Goal: Complete application form

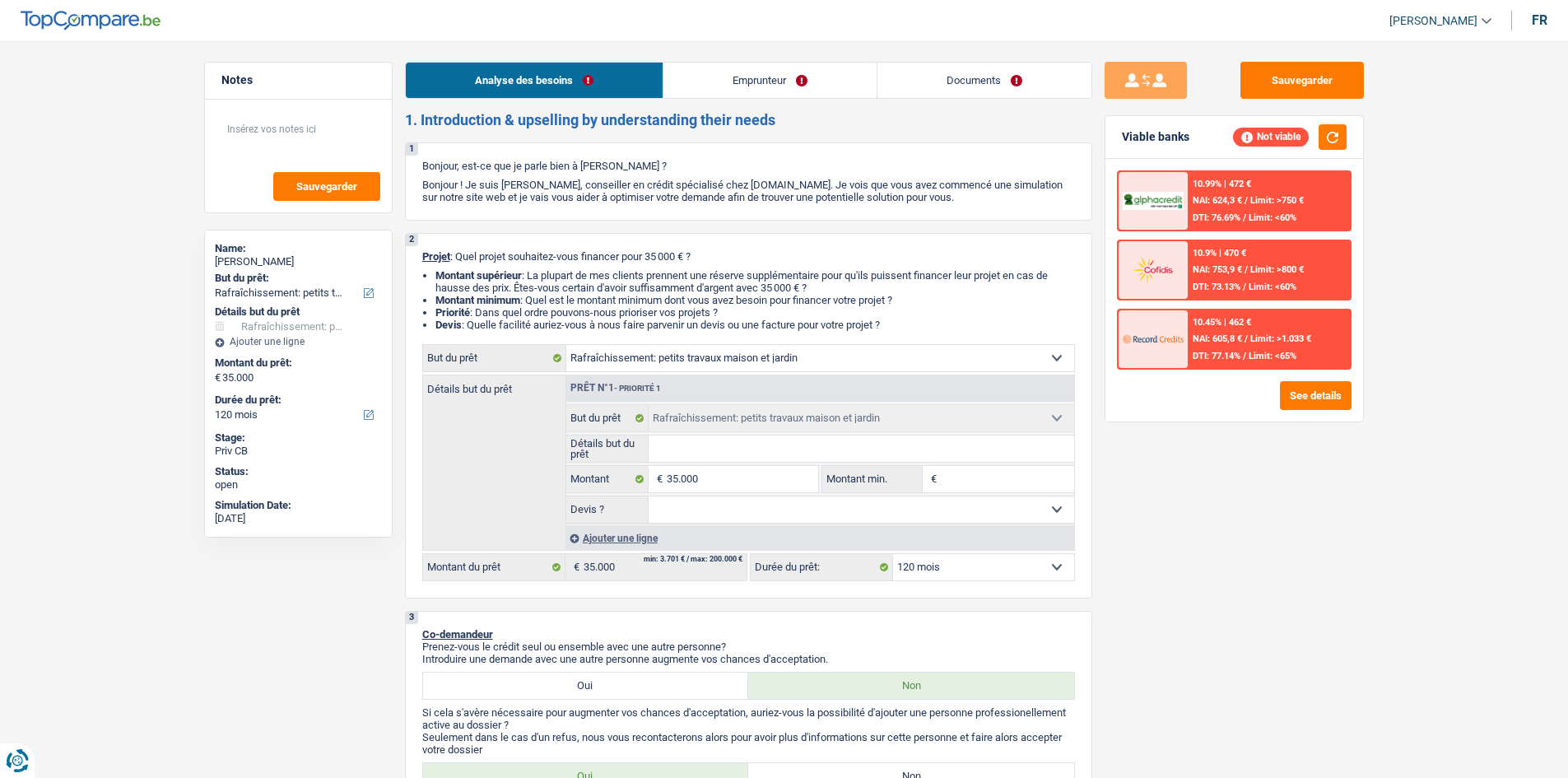
select select "houseOrGarden"
select select "120"
select select "houseOrGarden"
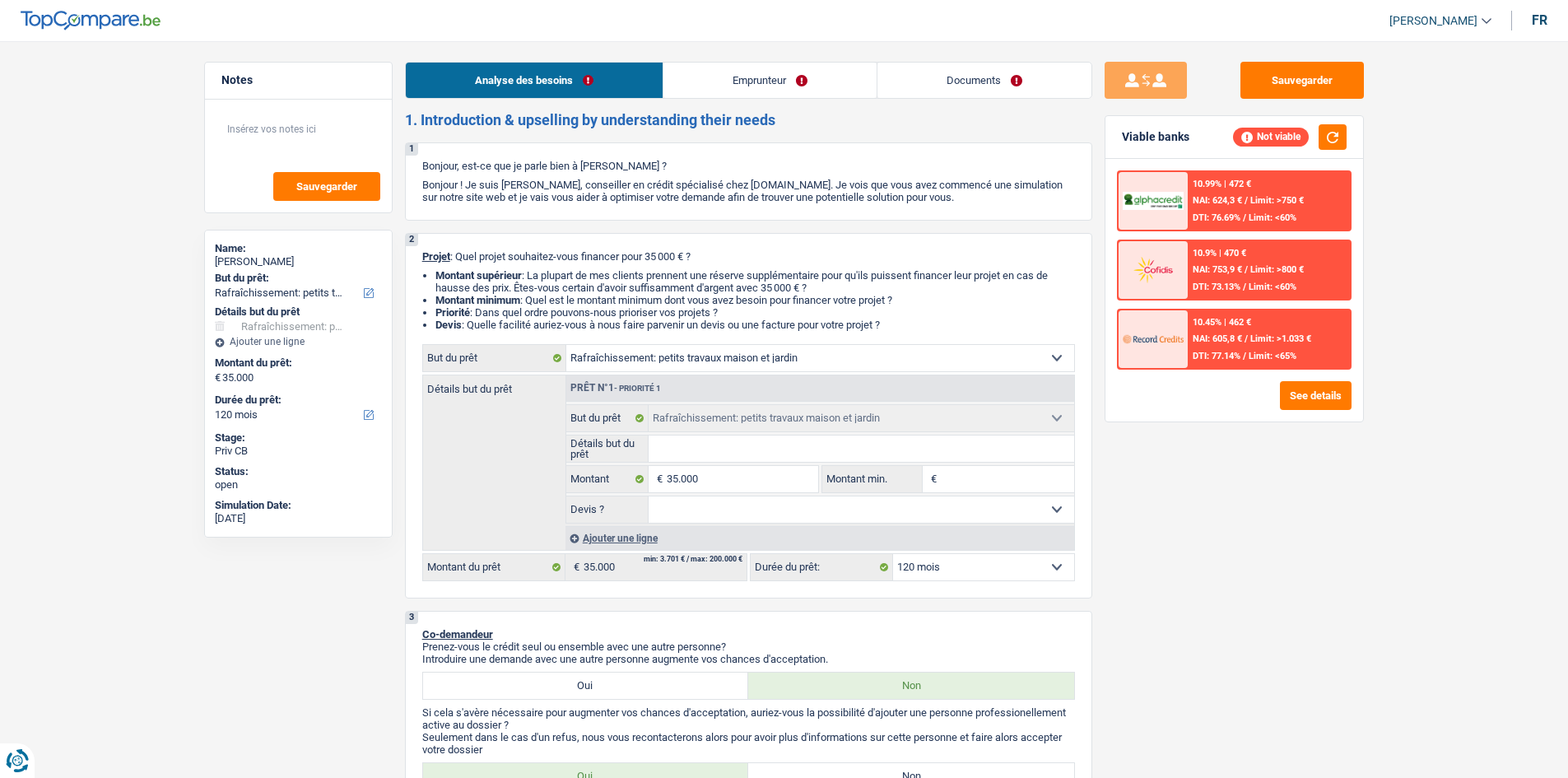
select select "120"
select select "privateEmployee"
select select "familyAllowances"
select select "netSalary"
select select "mealVouchers"
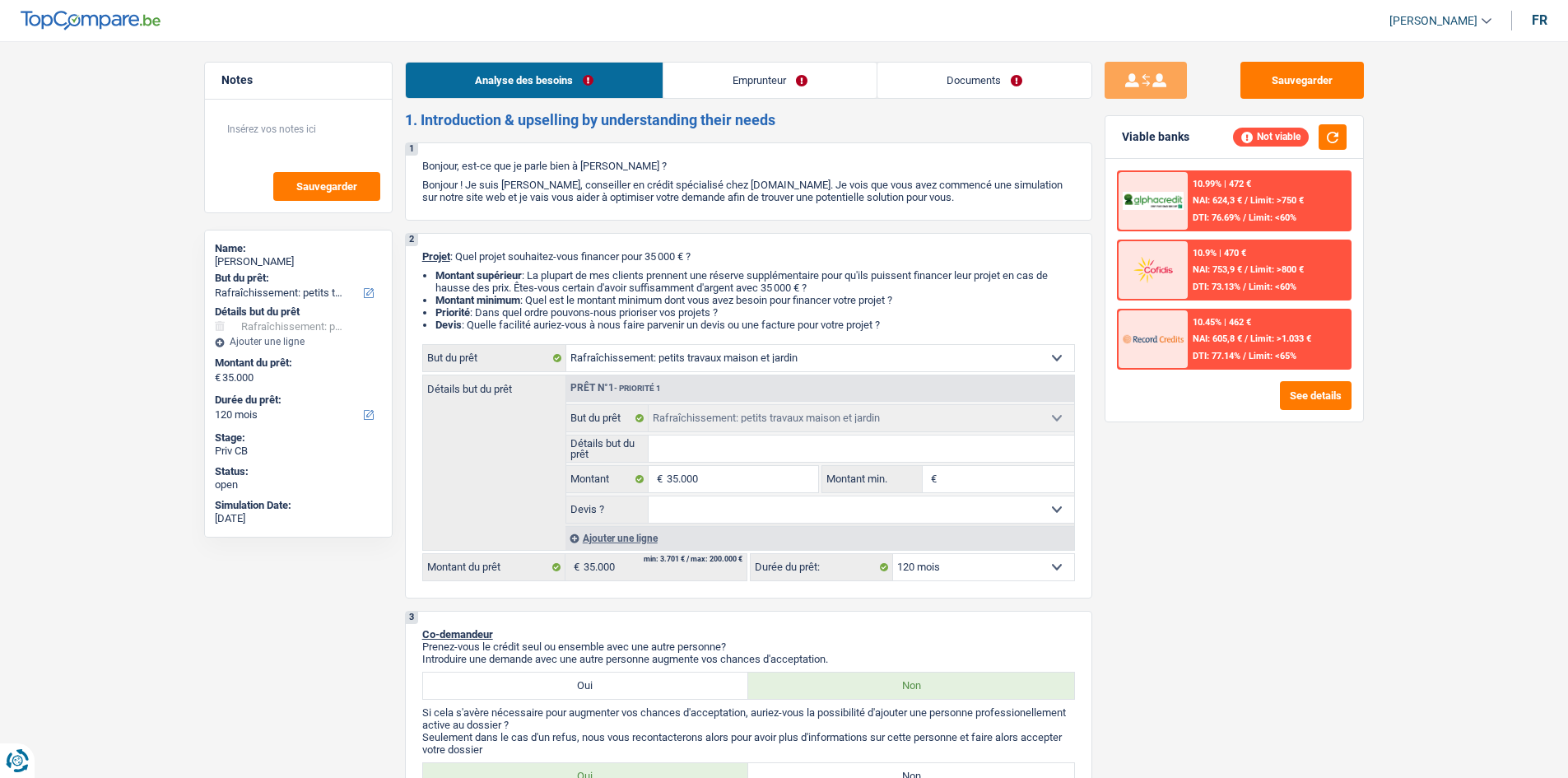
select select "ownerWithMortgage"
select select "houseOrGarden"
select select "120"
drag, startPoint x: 955, startPoint y: 73, endPoint x: 940, endPoint y: 95, distance: 26.6
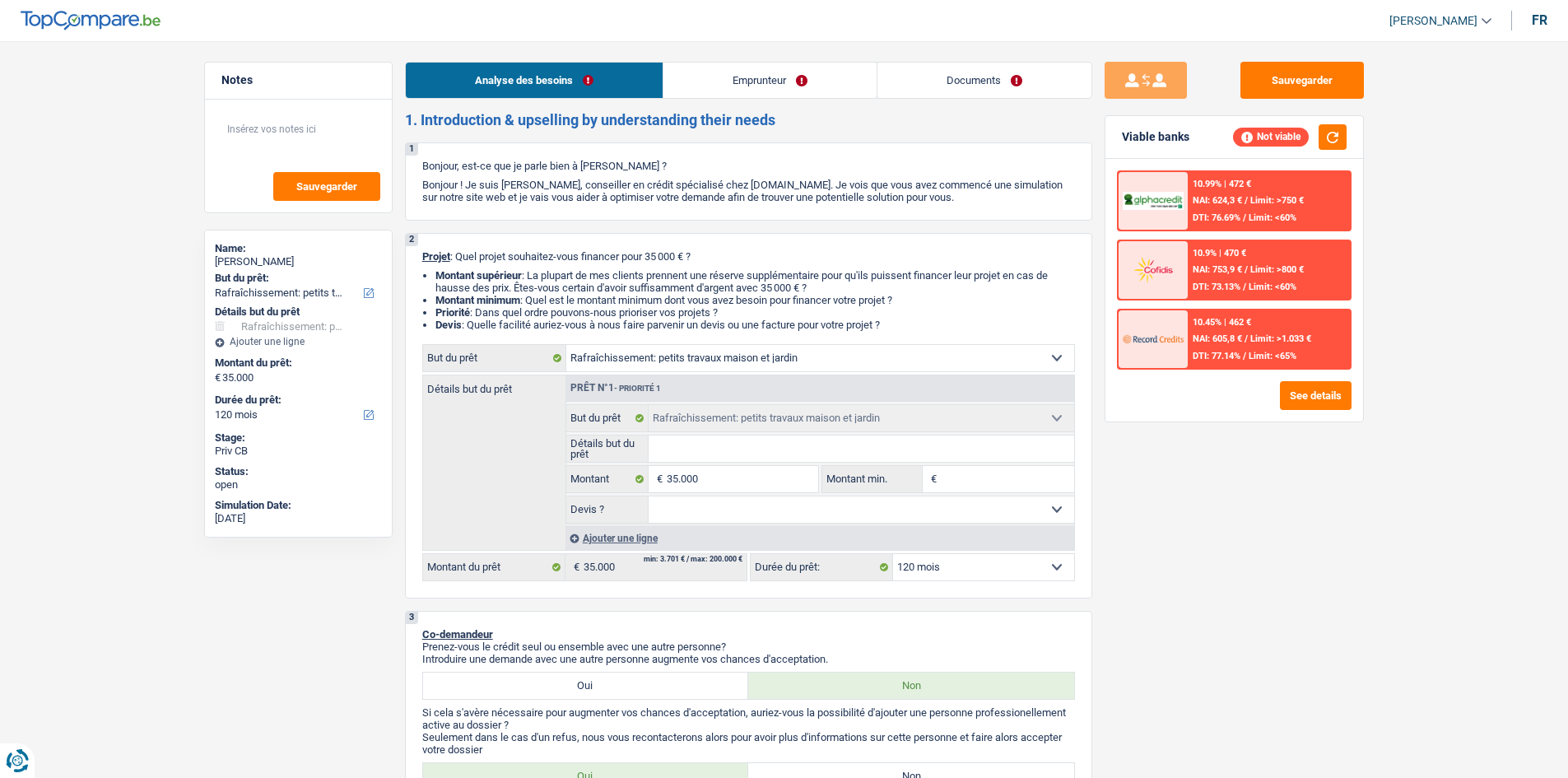
click at [956, 73] on link "Documents" at bounding box center [985, 81] width 214 height 35
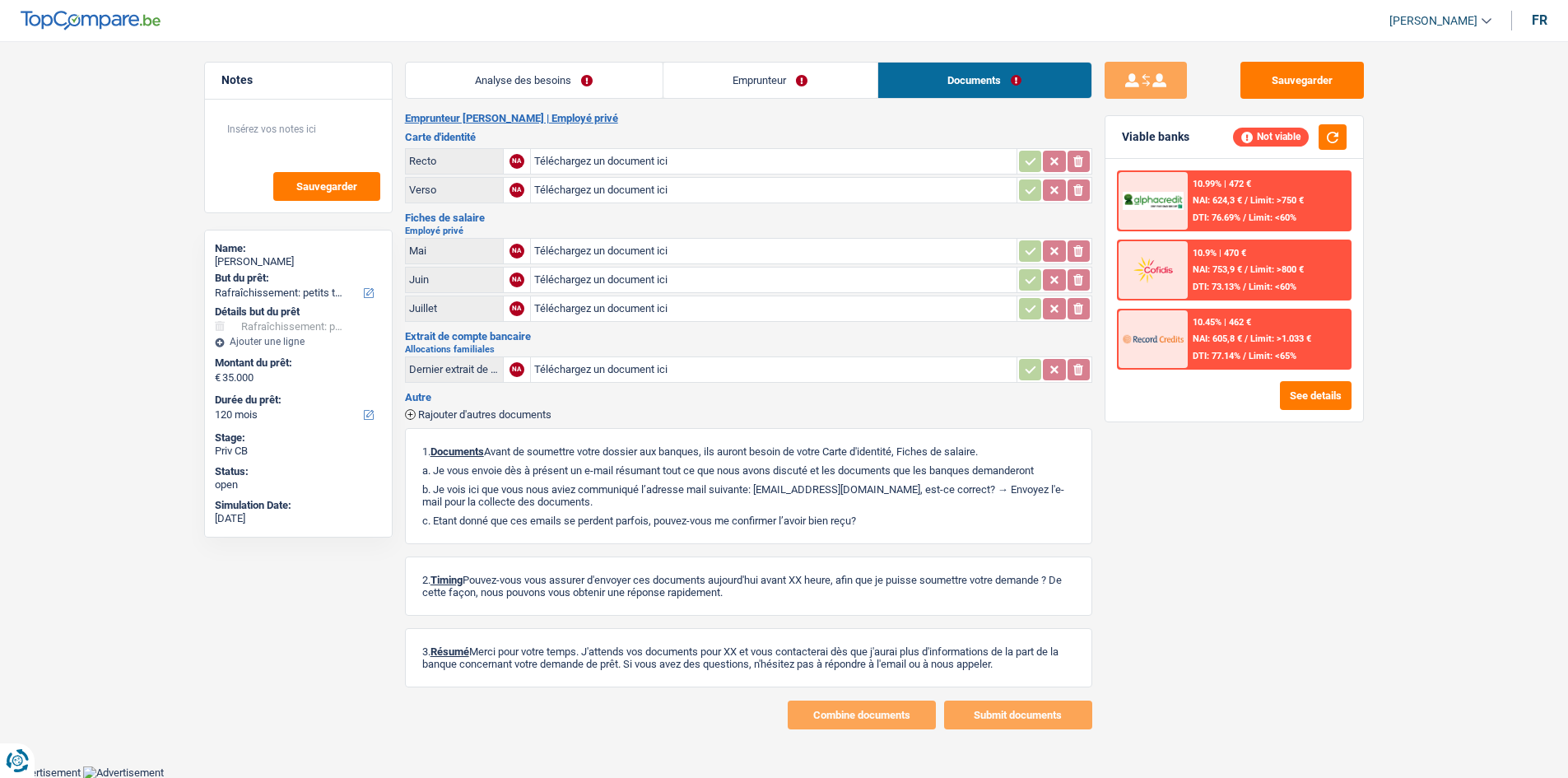
click at [597, 127] on div "Emprunteur [PERSON_NAME] | Employé privé Carte d'identité Recto NA Téléchargez …" at bounding box center [749, 420] width 687 height 617
click at [588, 89] on link "Analyse des besoins" at bounding box center [534, 80] width 257 height 35
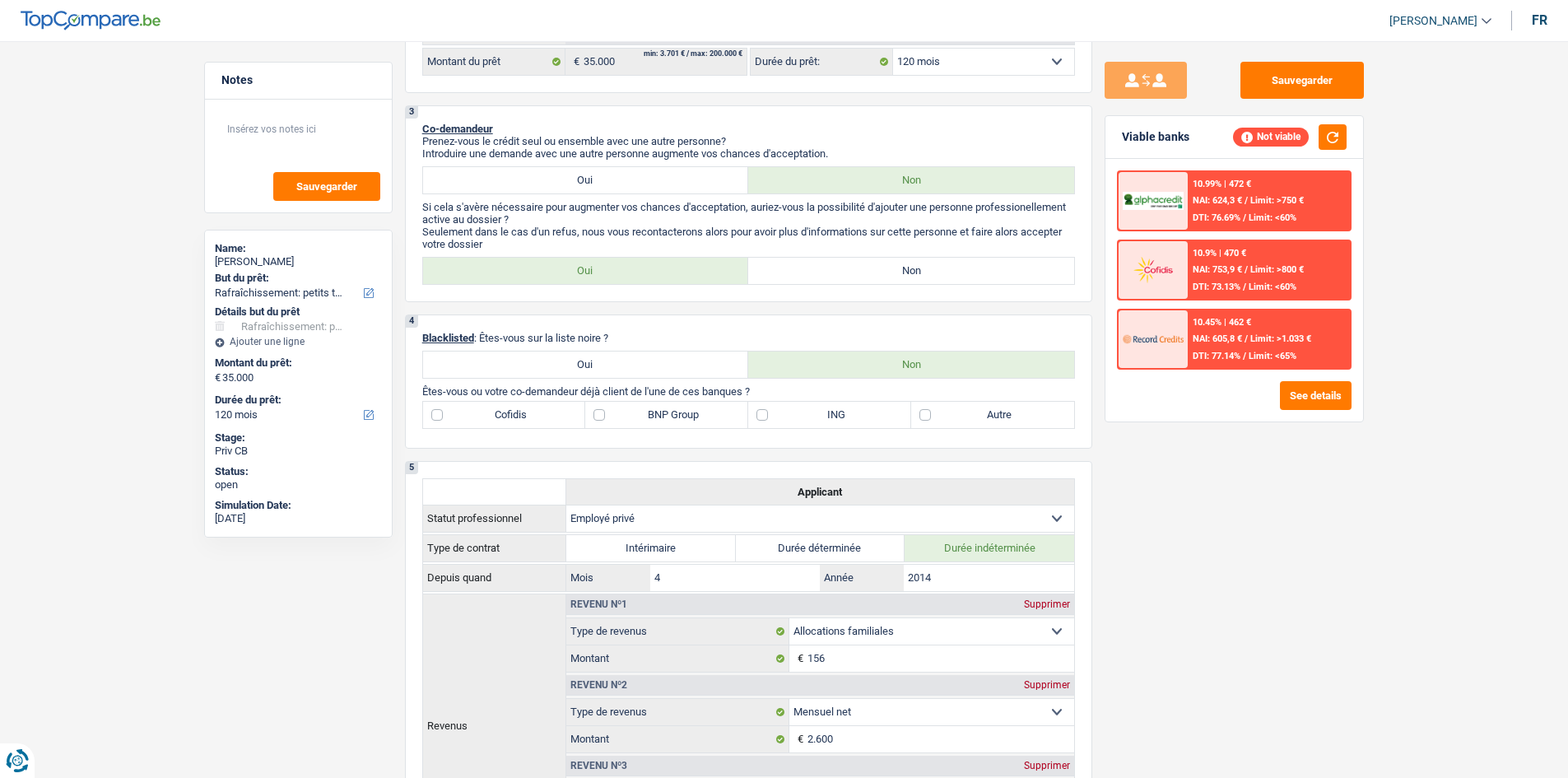
scroll to position [248, 0]
